Goal: Navigation & Orientation: Find specific page/section

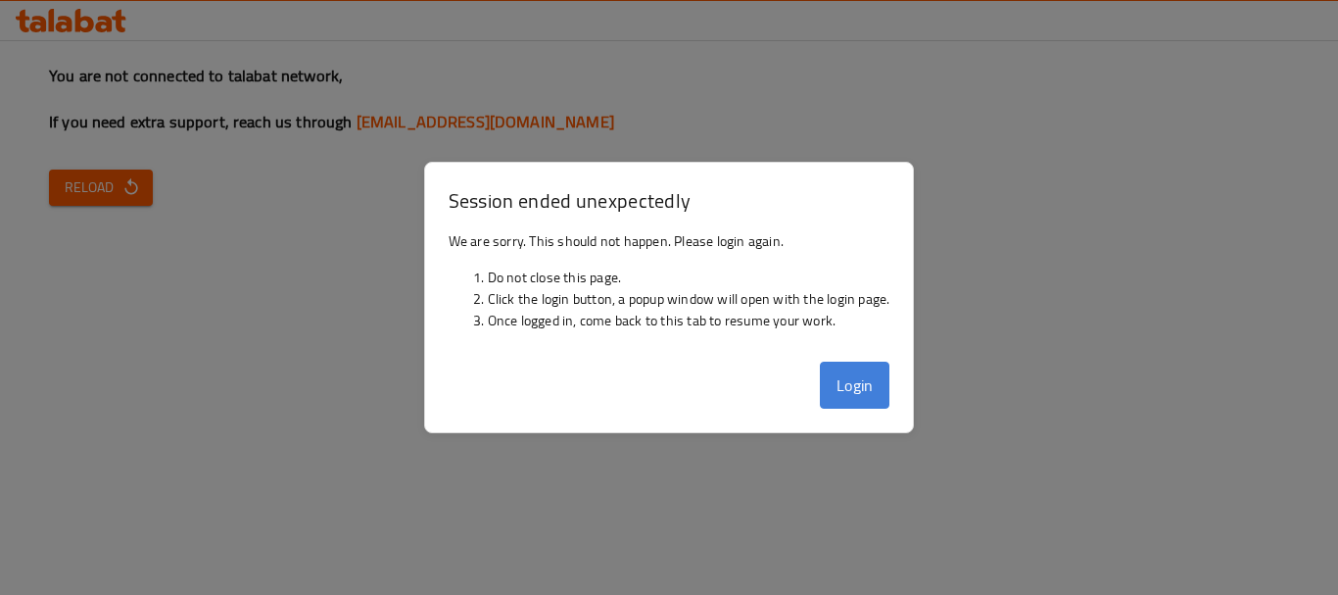
click at [883, 391] on button "Login" at bounding box center [855, 384] width 71 height 47
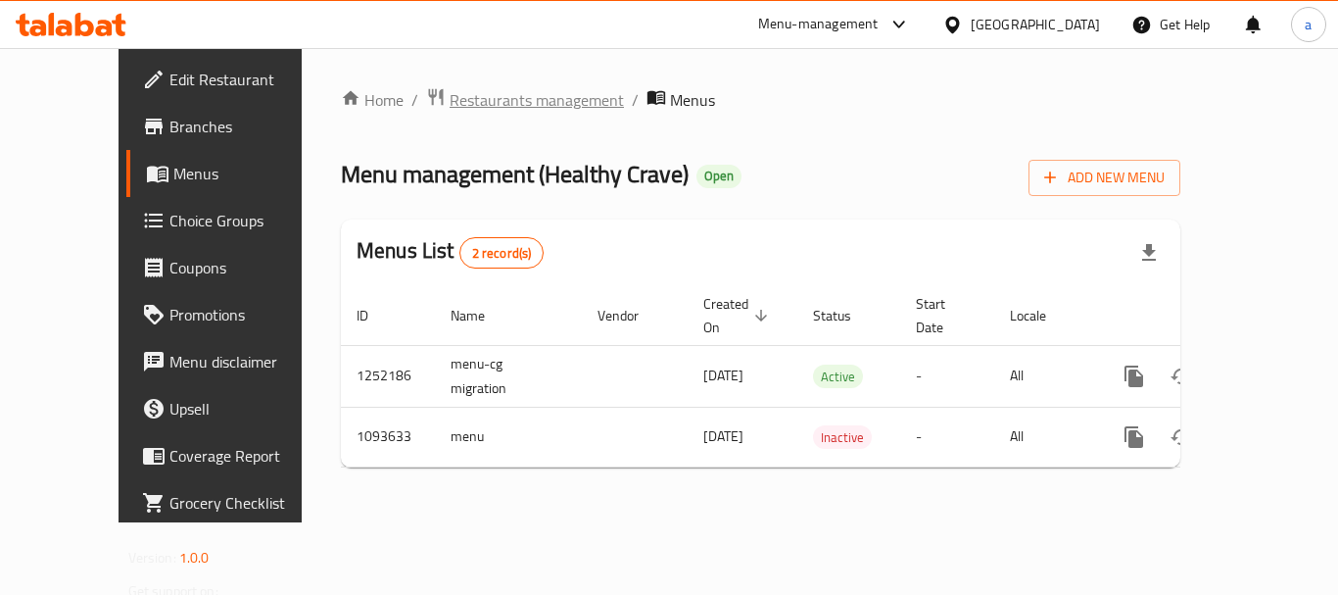
click at [526, 91] on span "Restaurants management" at bounding box center [537, 100] width 174 height 24
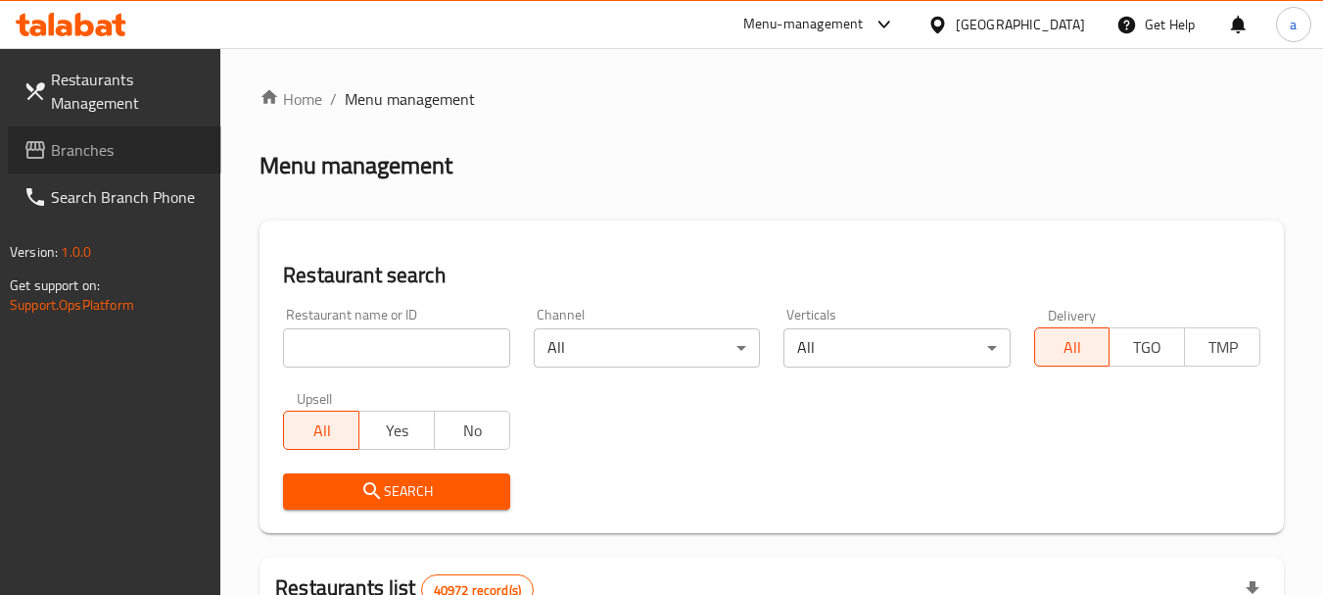
click at [131, 156] on span "Branches" at bounding box center [128, 150] width 155 height 24
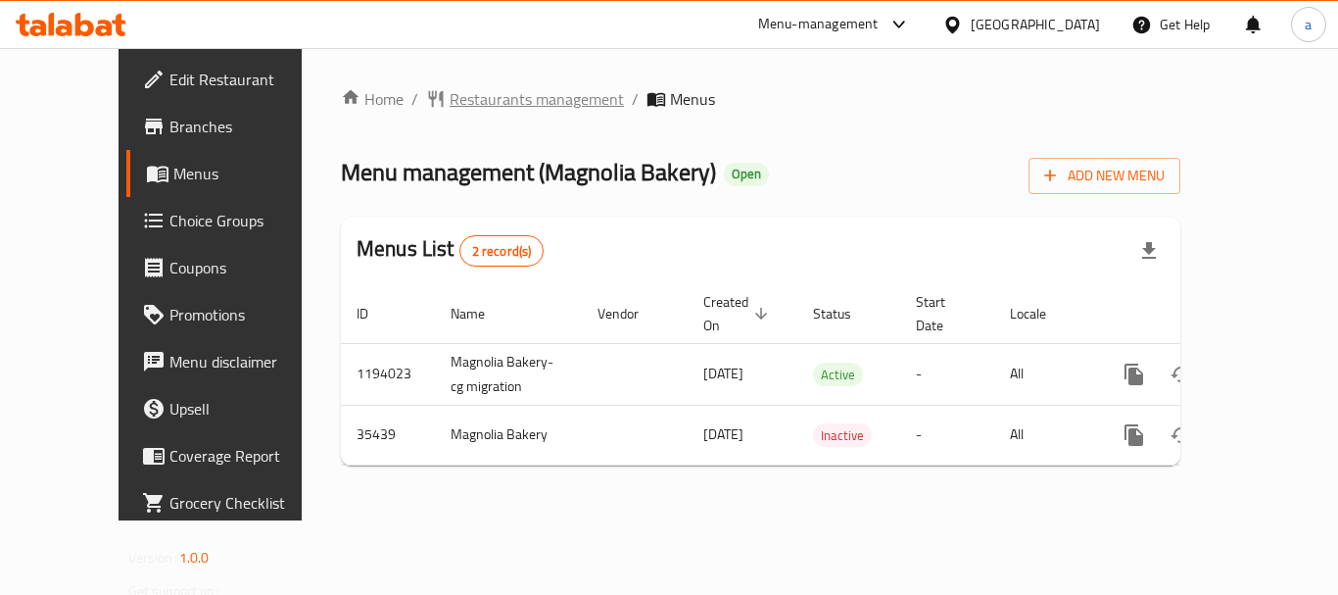
click at [450, 101] on span "Restaurants management" at bounding box center [537, 99] width 174 height 24
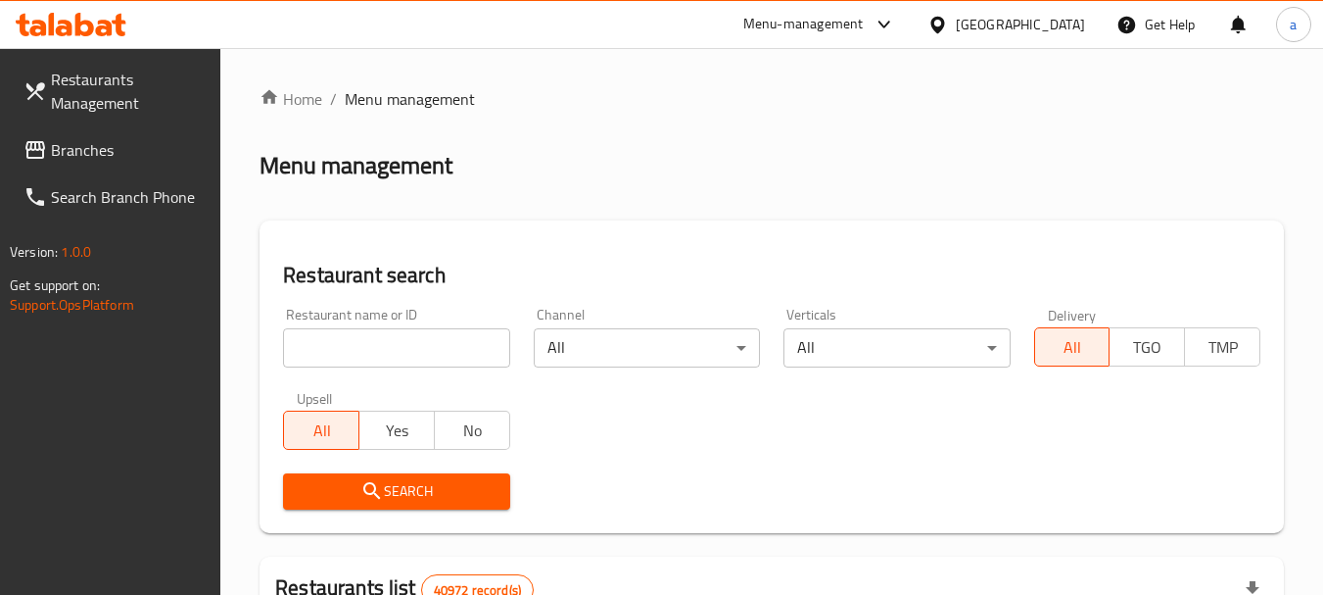
click at [122, 148] on span "Branches" at bounding box center [128, 150] width 155 height 24
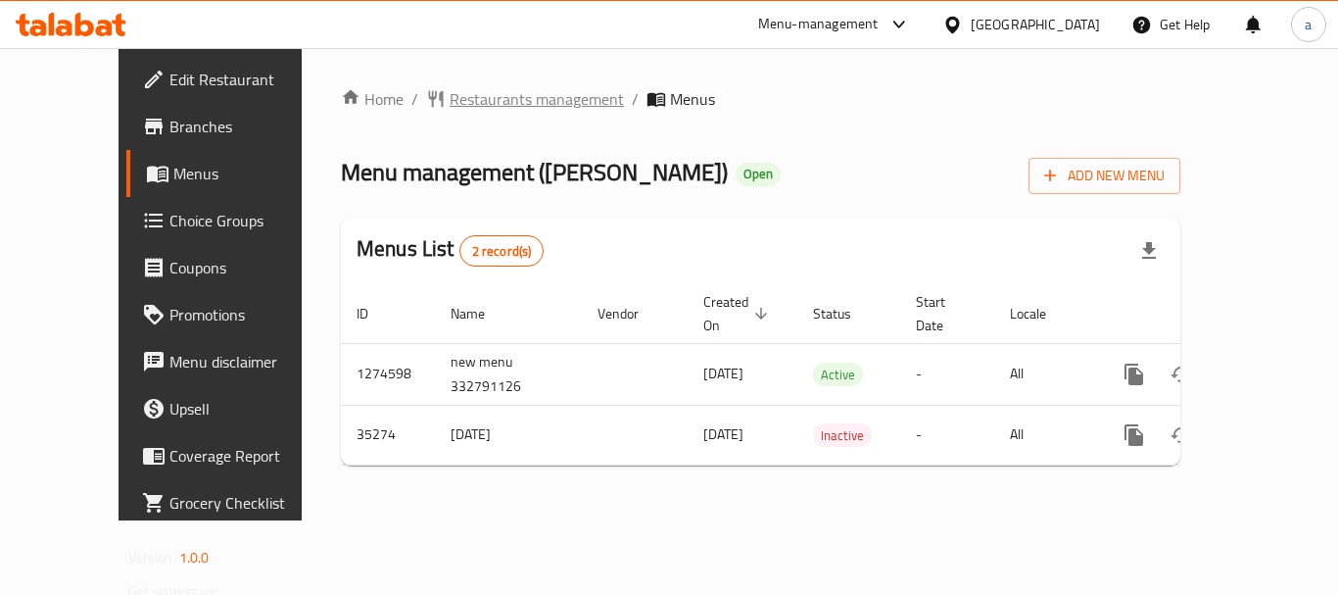
click at [453, 107] on span "Restaurants management" at bounding box center [537, 99] width 174 height 24
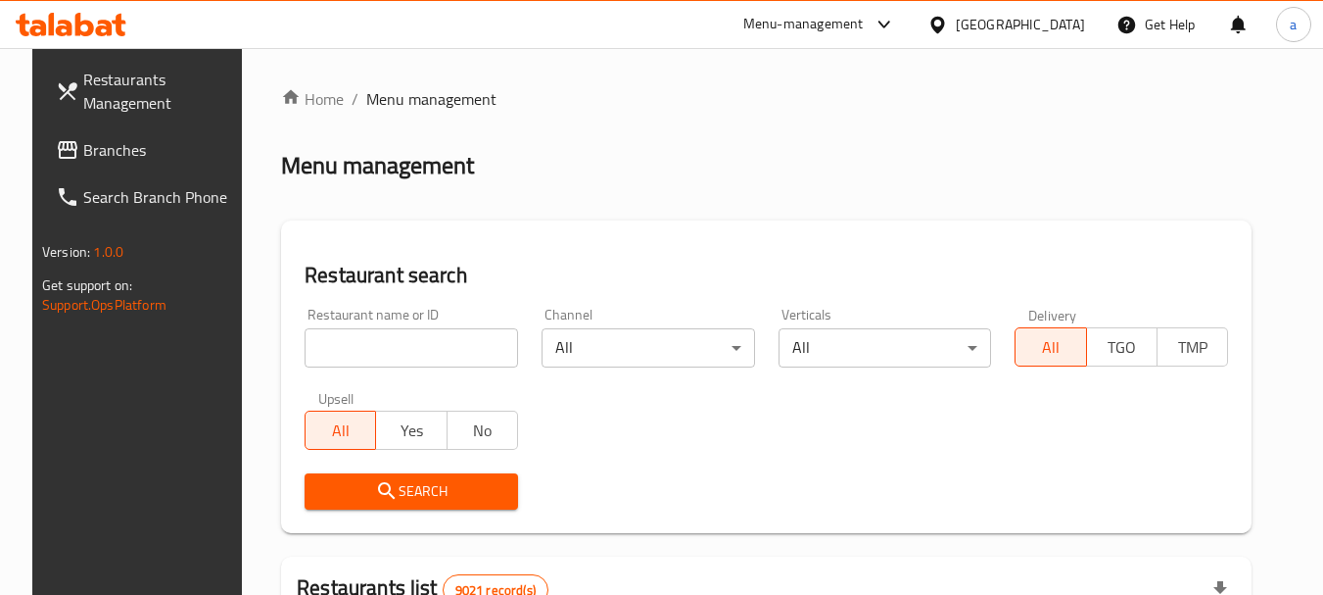
click at [137, 166] on link "Branches" at bounding box center [147, 149] width 214 height 47
